Goal: Transaction & Acquisition: Download file/media

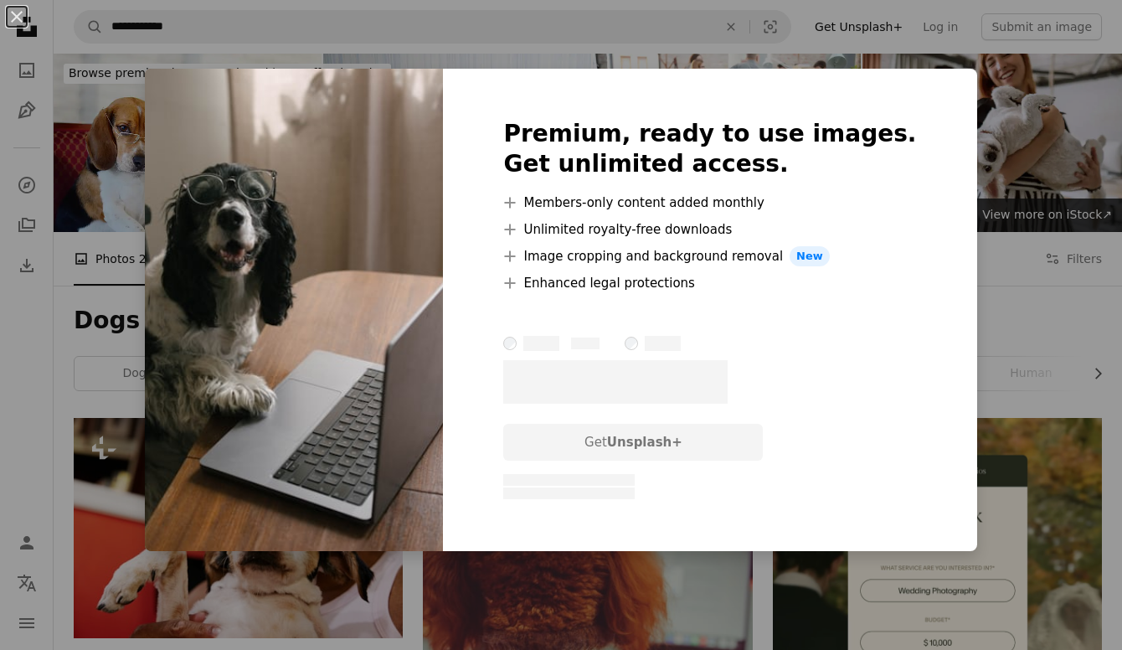
scroll to position [754, 0]
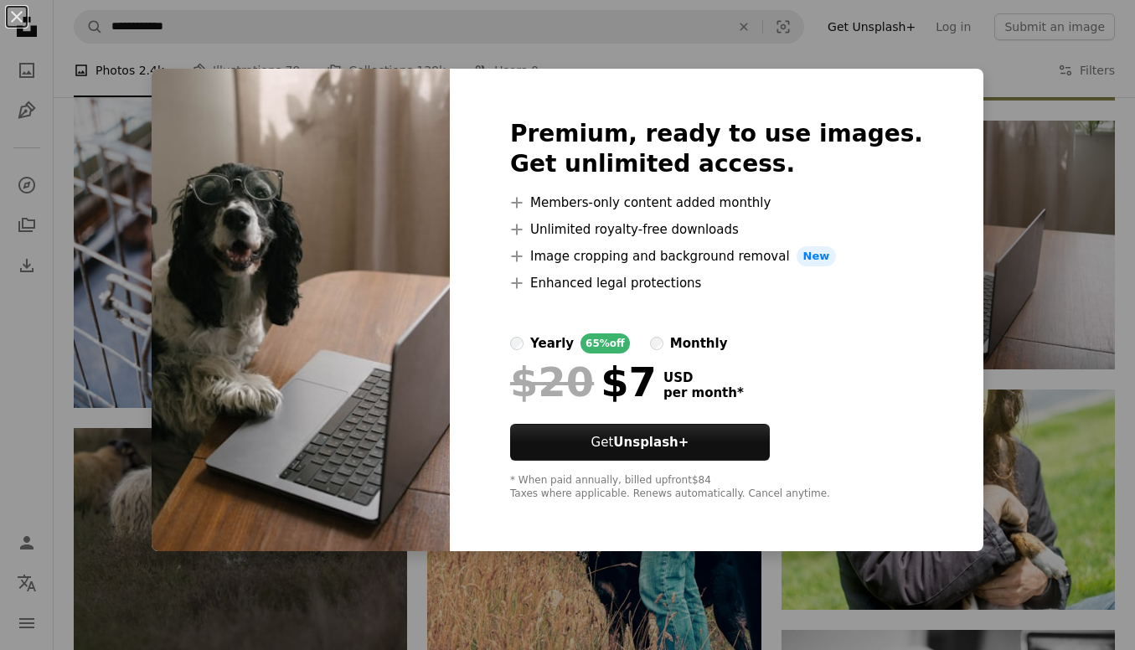
click at [1009, 265] on div "An X shape Premium, ready to use images. Get unlimited access. A plus sign Memb…" at bounding box center [567, 325] width 1135 height 650
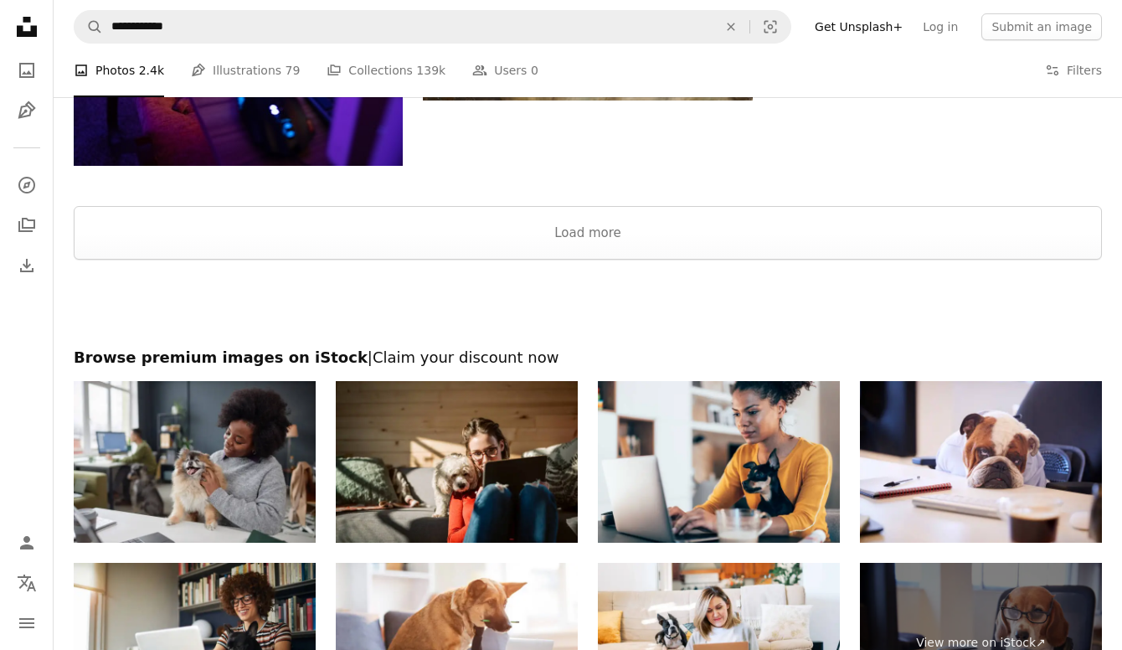
scroll to position [2763, 0]
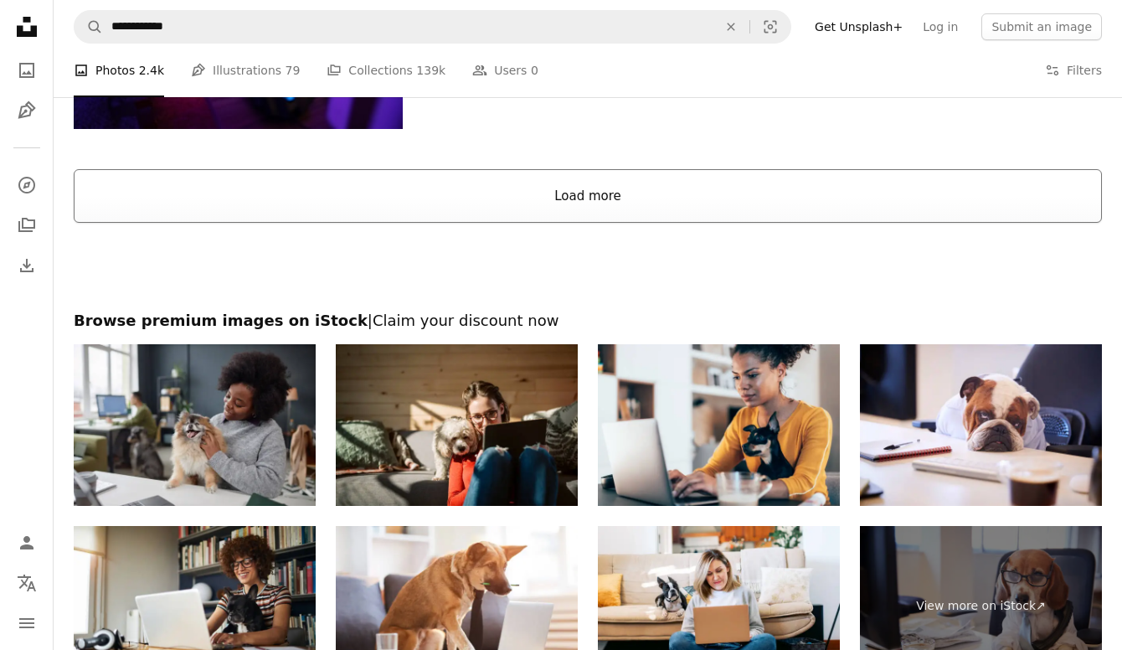
click at [646, 206] on button "Load more" at bounding box center [588, 196] width 1028 height 54
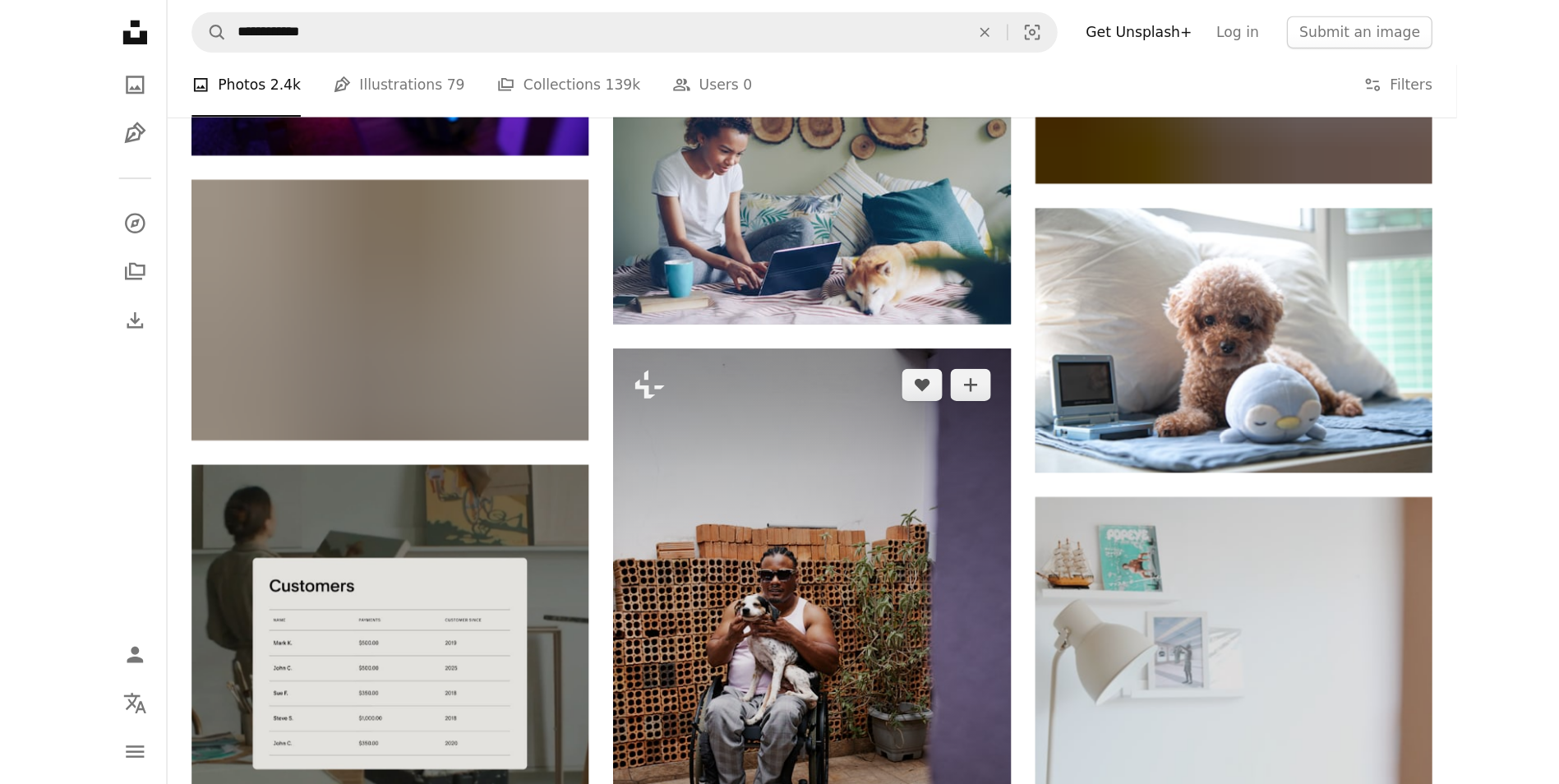
scroll to position [2841, 0]
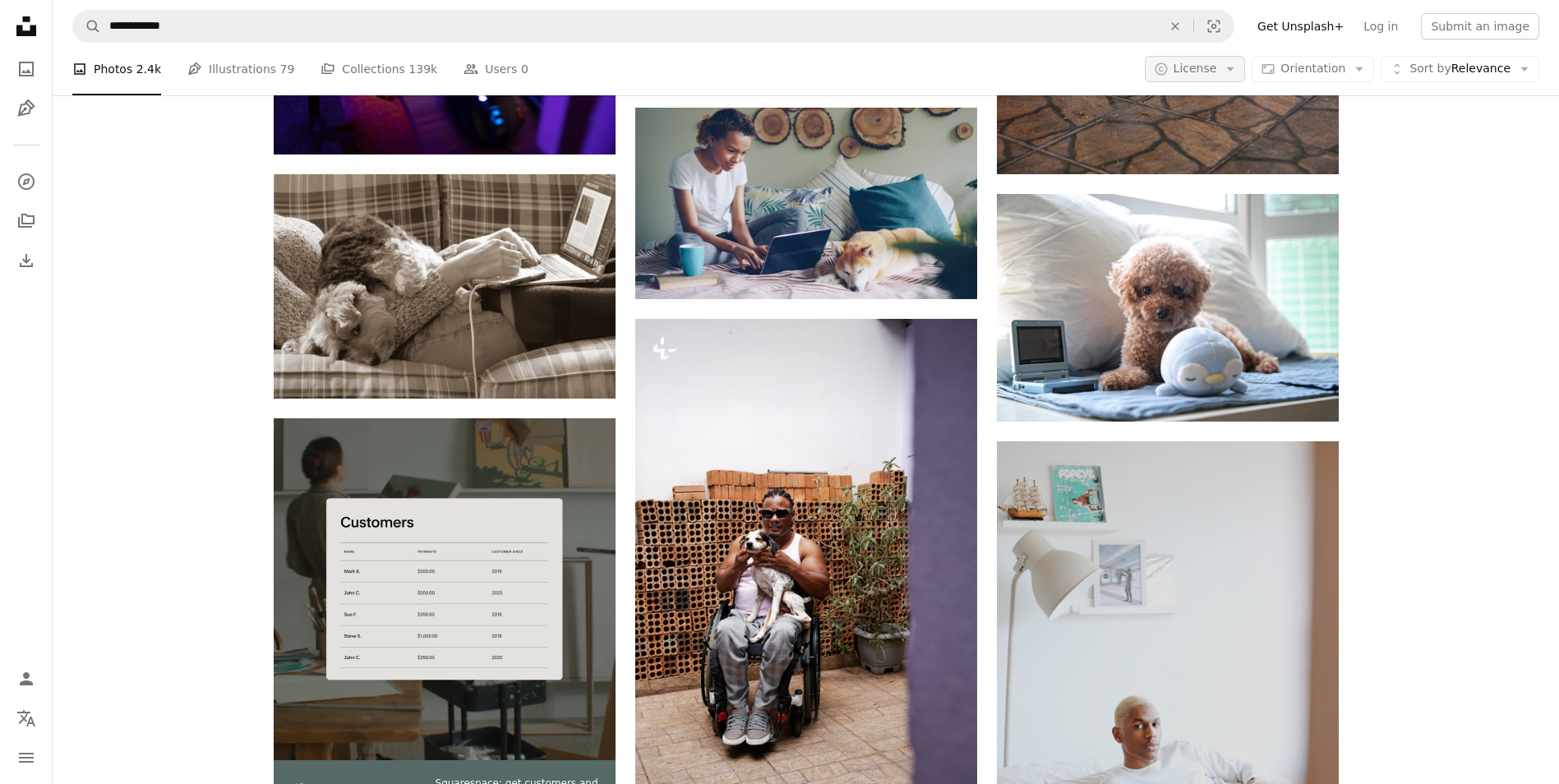
click at [1101, 74] on span "License" at bounding box center [1196, 68] width 43 height 13
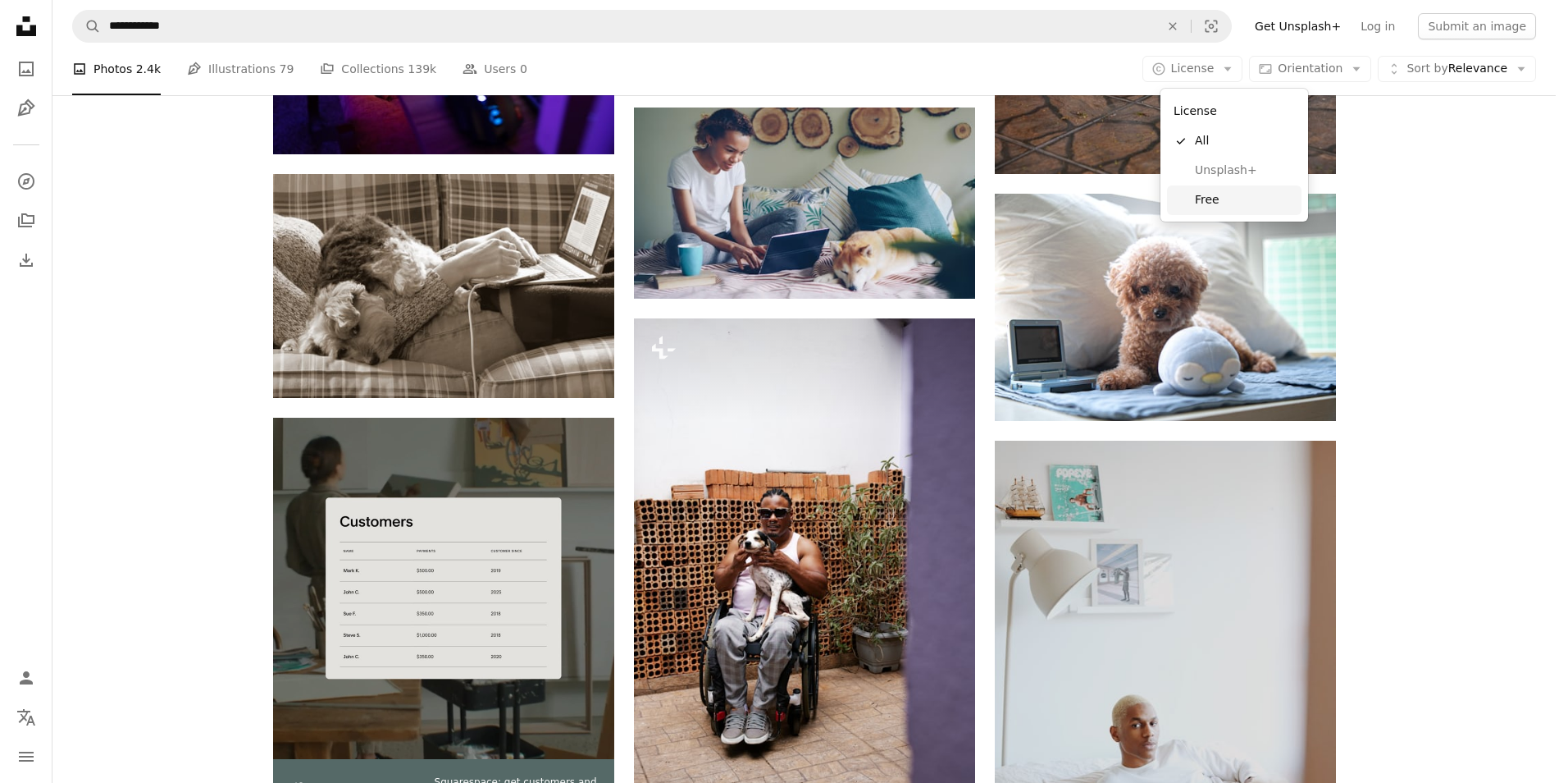
click at [1098, 196] on span "Free" at bounding box center [1245, 200] width 100 height 17
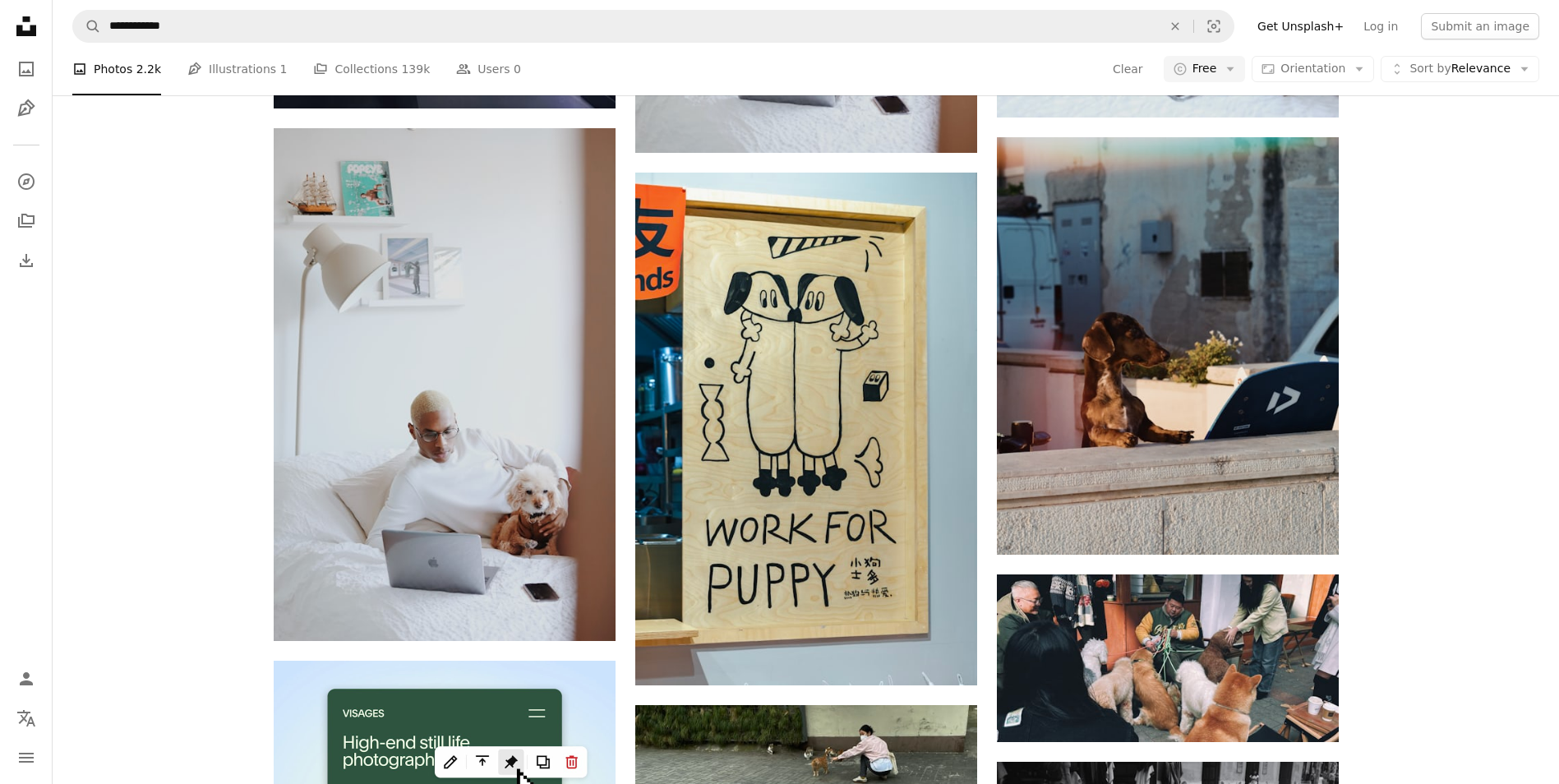
scroll to position [2465, 0]
click at [582, 83] on icon "Download" at bounding box center [582, 78] width 11 height 12
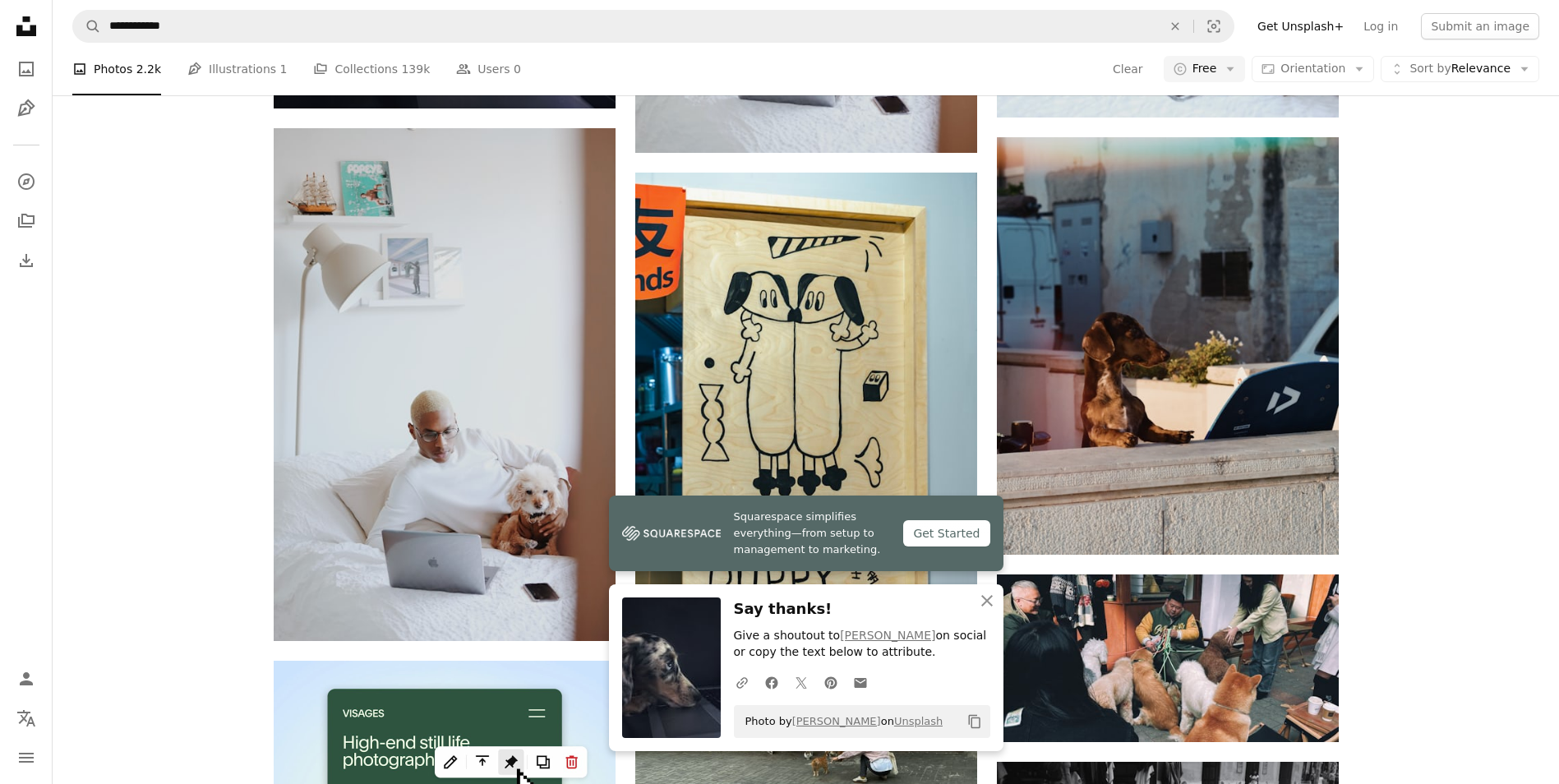
scroll to position [3615, 0]
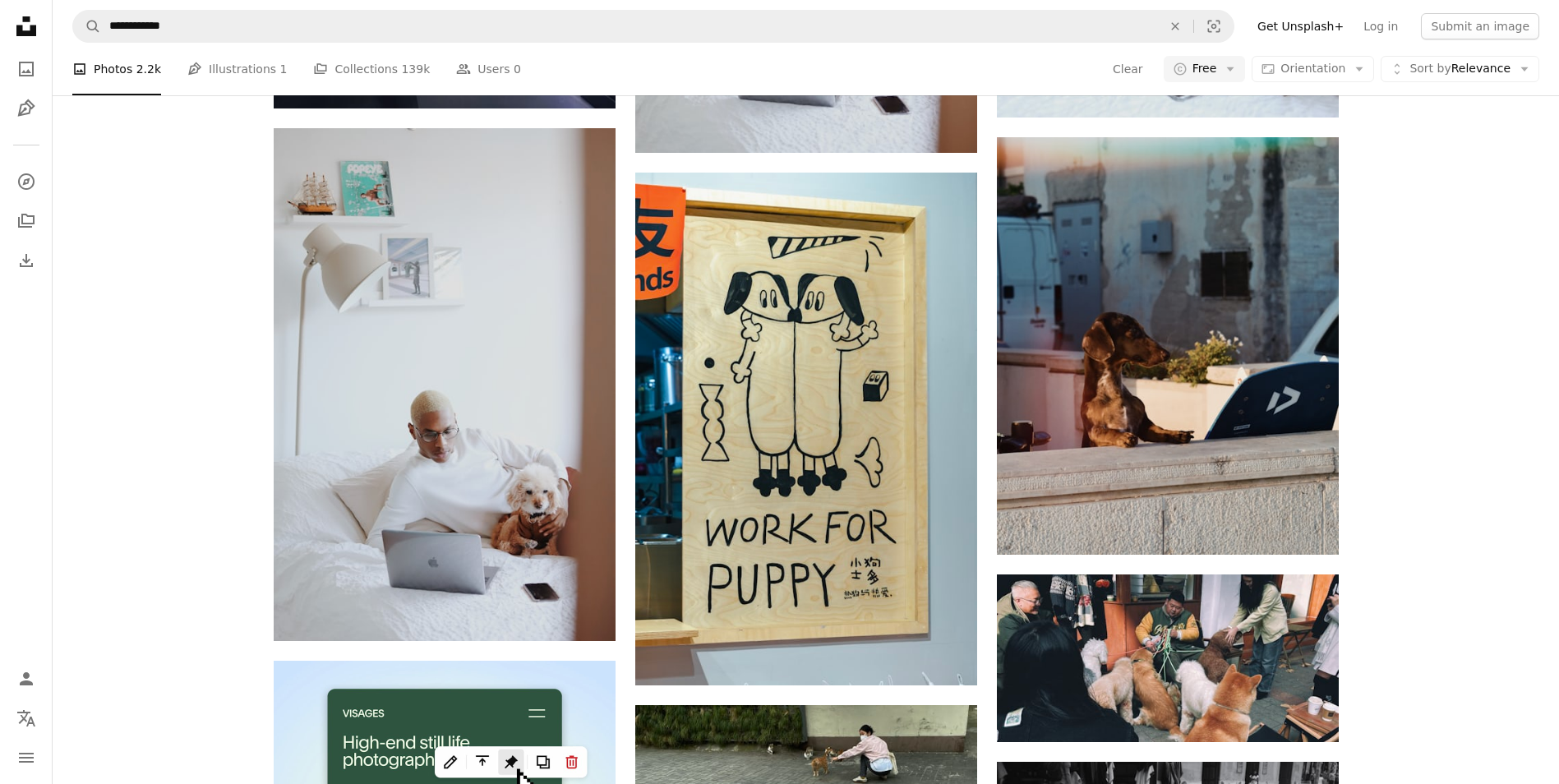
scroll to position [25142, 0]
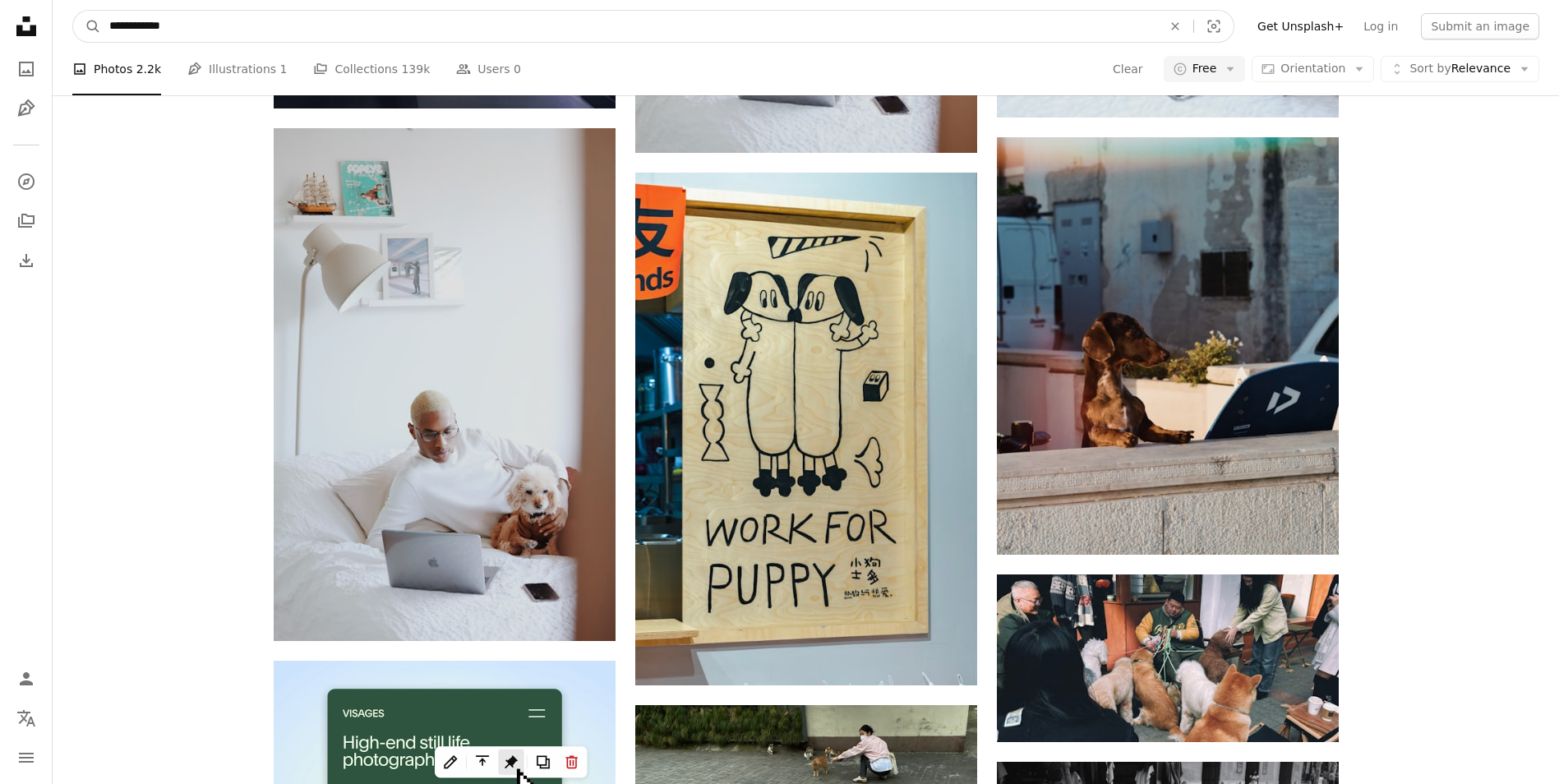
click at [133, 27] on input "**********" at bounding box center [629, 26] width 1056 height 31
type input "**********"
click button "A magnifying glass" at bounding box center [87, 26] width 27 height 31
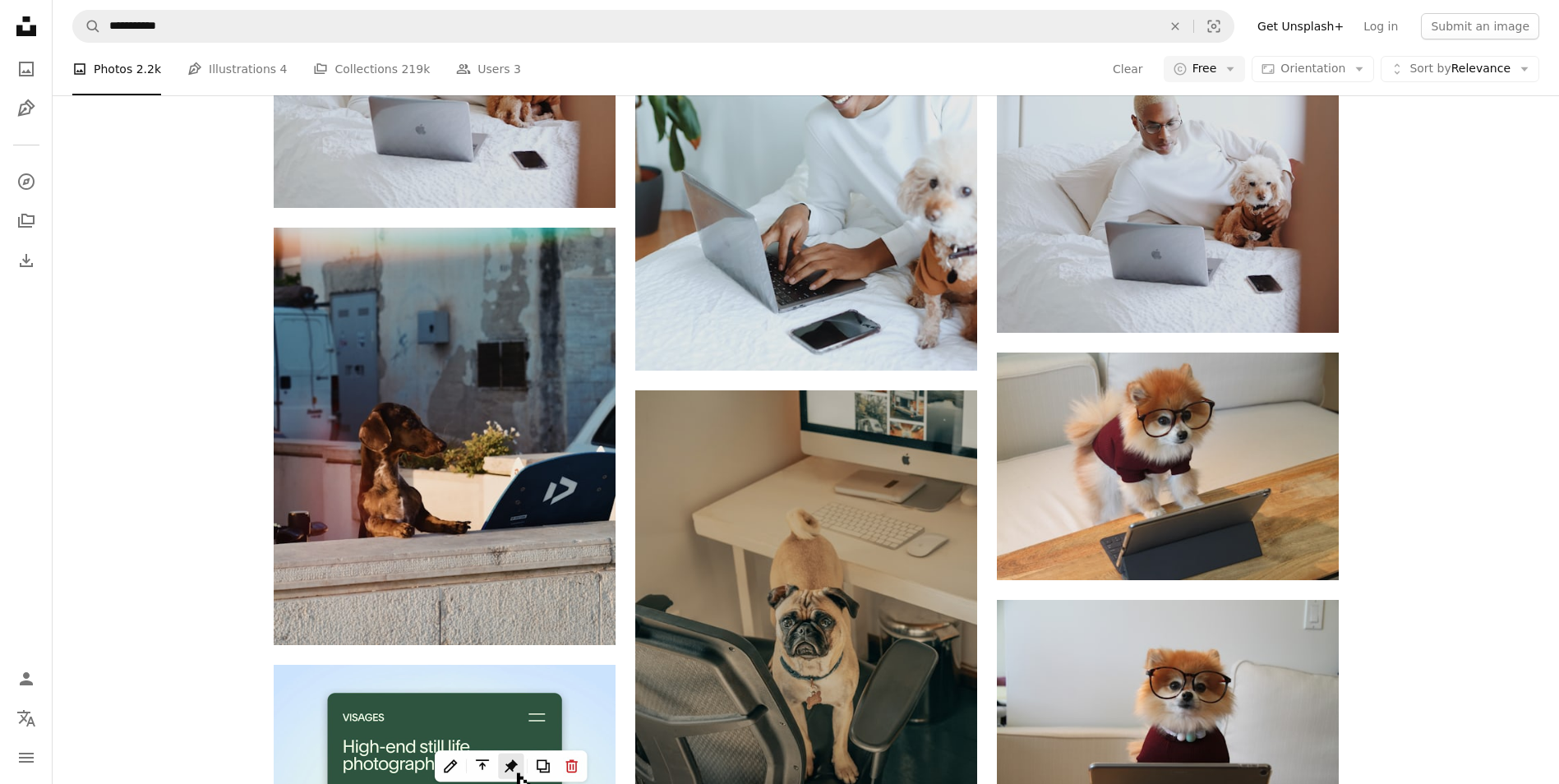
scroll to position [5258, 0]
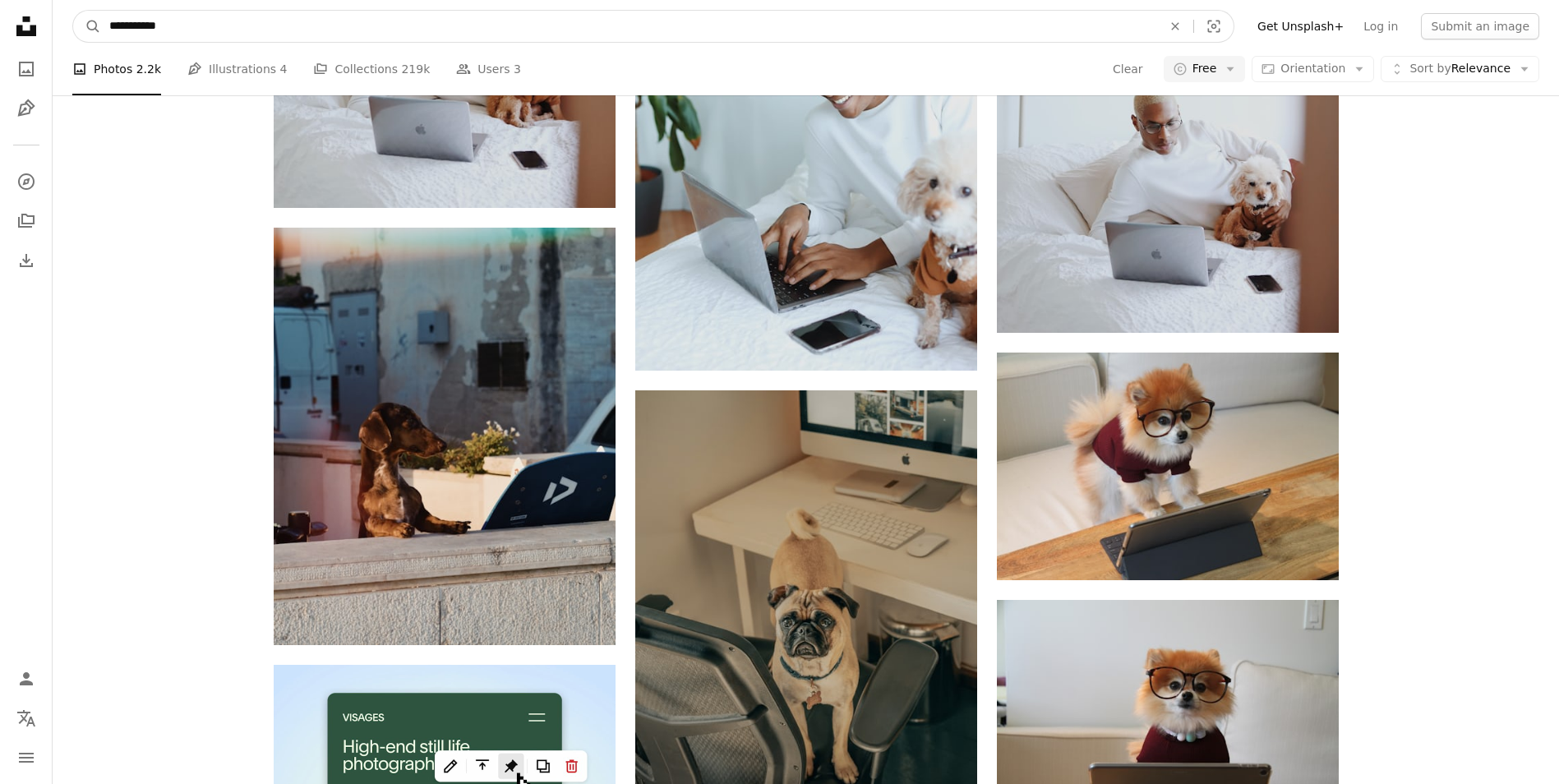
drag, startPoint x: 178, startPoint y: 27, endPoint x: 135, endPoint y: 38, distance: 44.4
click at [135, 38] on input "**********" at bounding box center [629, 26] width 1056 height 31
type input "**********"
click button "A magnifying glass" at bounding box center [87, 26] width 27 height 31
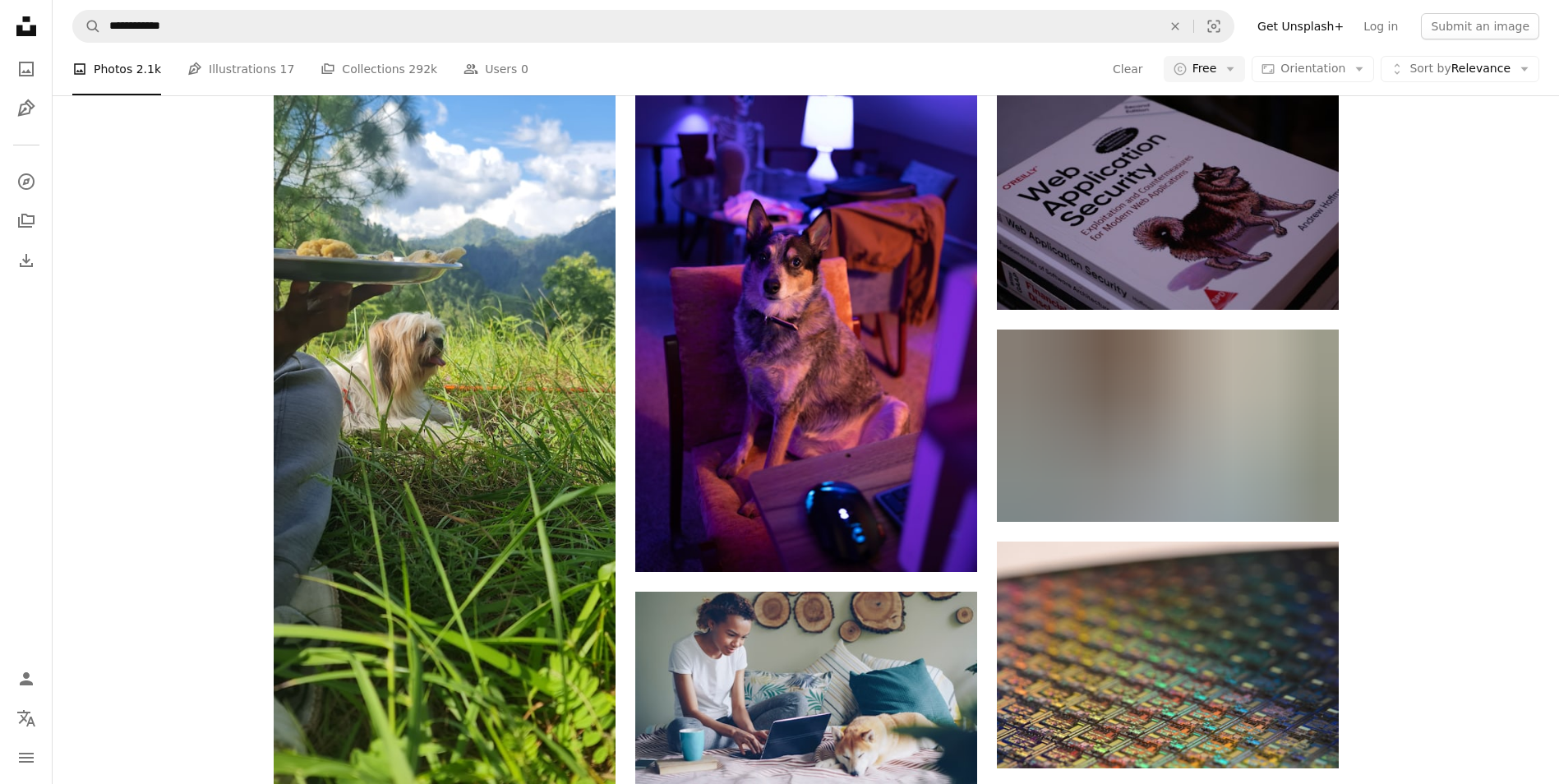
scroll to position [1069, 0]
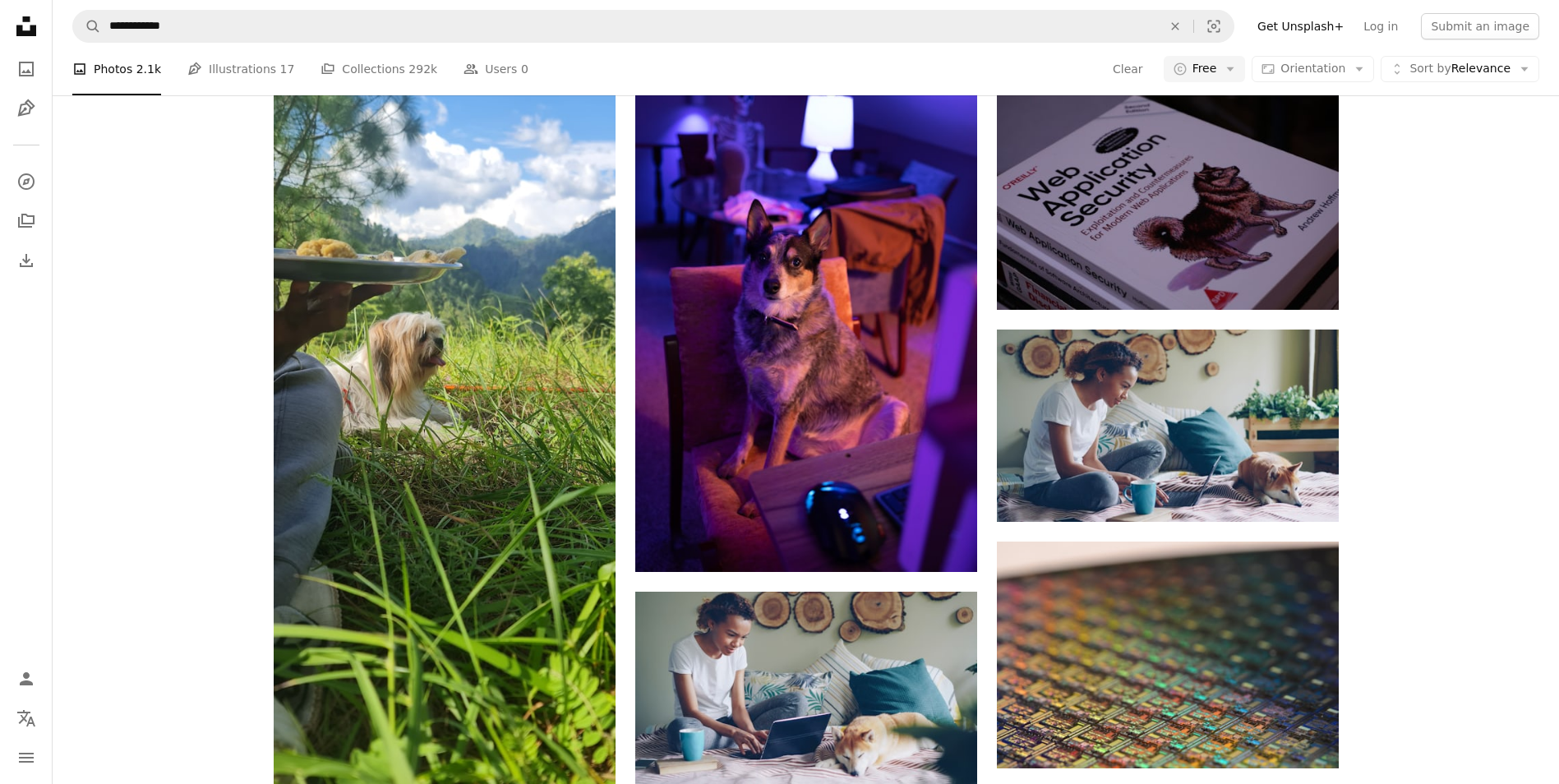
drag, startPoint x: 589, startPoint y: 561, endPoint x: 559, endPoint y: 564, distance: 30.1
